Goal: Find specific page/section: Find specific page/section

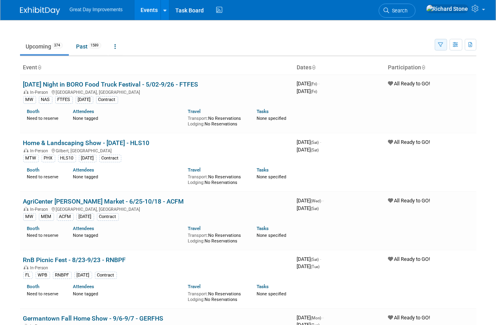
click at [439, 43] on icon "button" at bounding box center [441, 44] width 5 height 5
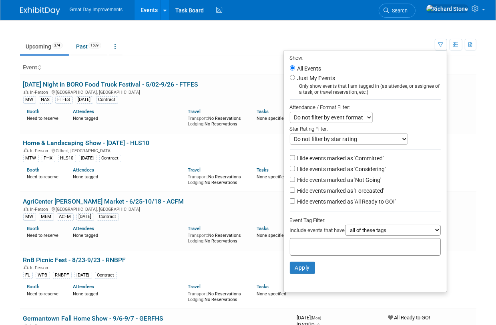
click at [313, 249] on div at bounding box center [365, 247] width 151 height 18
type input "mt"
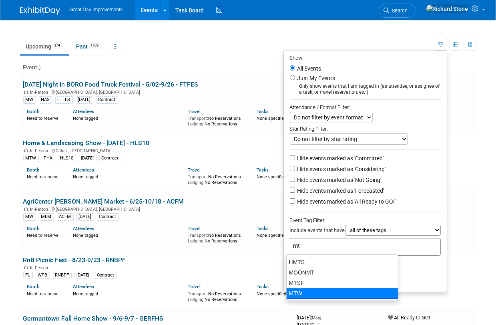
click at [303, 293] on div "MTW" at bounding box center [342, 293] width 112 height 11
type input "MTW"
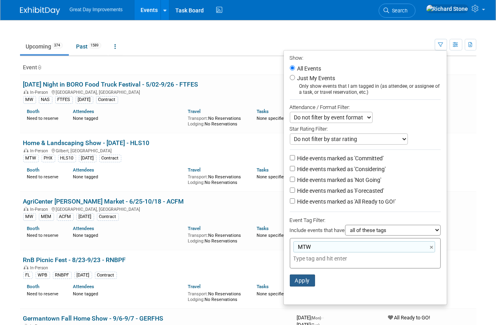
drag, startPoint x: 300, startPoint y: 277, endPoint x: 308, endPoint y: 270, distance: 10.8
click at [300, 277] on button "Apply" at bounding box center [303, 280] width 26 height 12
